Goal: Find specific page/section: Find specific page/section

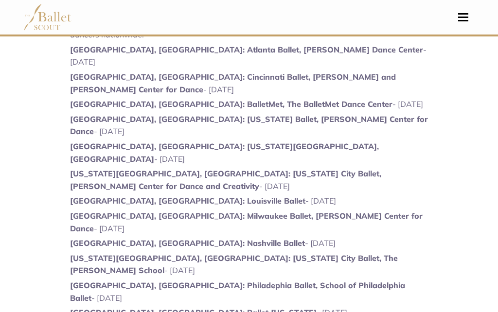
scroll to position [695, 0]
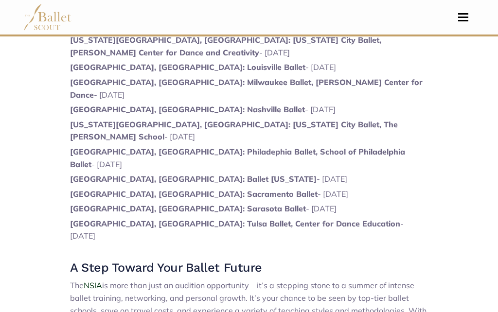
click at [455, 20] on button "Toggle navigation" at bounding box center [463, 17] width 23 height 9
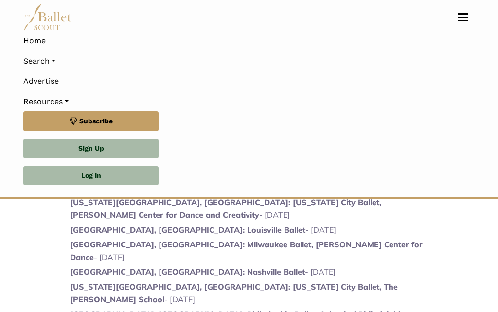
click at [34, 41] on link "Home" at bounding box center [248, 41] width 451 height 20
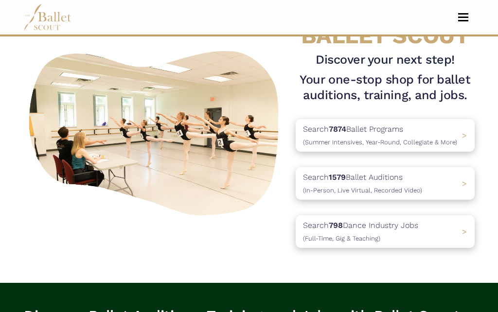
scroll to position [57, 0]
click at [450, 175] on div "Search 1579 Ballet Auditions (In-Person, Live Virtual, Recorded Video) >" at bounding box center [385, 183] width 179 height 33
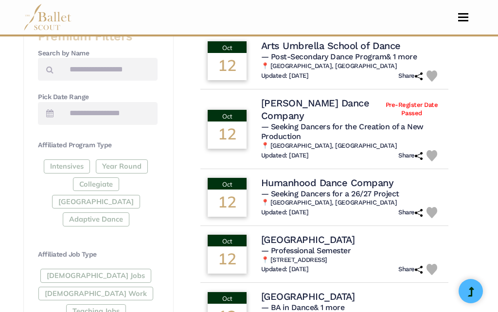
scroll to position [395, 0]
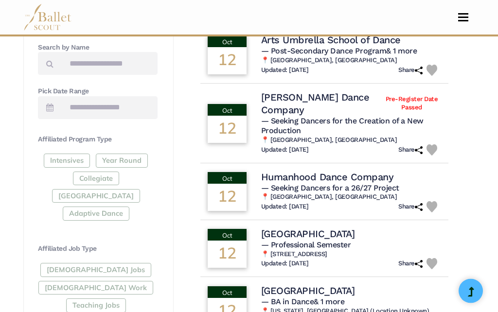
click at [59, 158] on div "Intensives Year Round Collegiate Post High School Adaptive Dance" at bounding box center [98, 189] width 120 height 71
click at [62, 154] on div "Intensives Year Round Collegiate Post High School Adaptive Dance" at bounding box center [98, 189] width 120 height 71
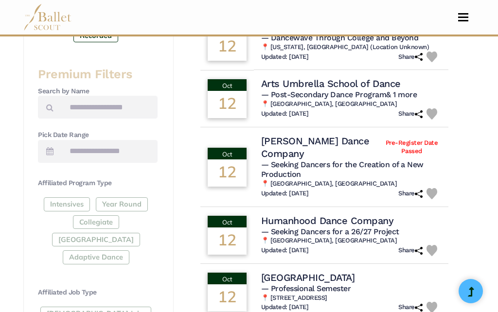
scroll to position [351, 0]
click at [57, 201] on div "Intensives Year Round Collegiate Post High School Adaptive Dance" at bounding box center [98, 233] width 120 height 71
click at [50, 97] on span at bounding box center [50, 107] width 24 height 23
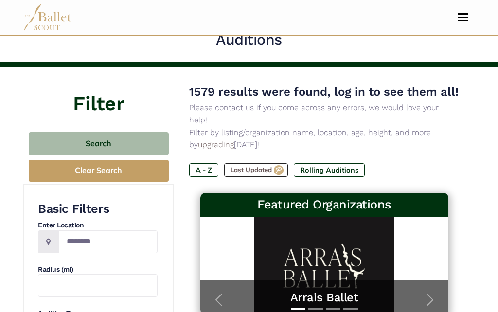
scroll to position [0, 0]
